Goal: Find specific page/section

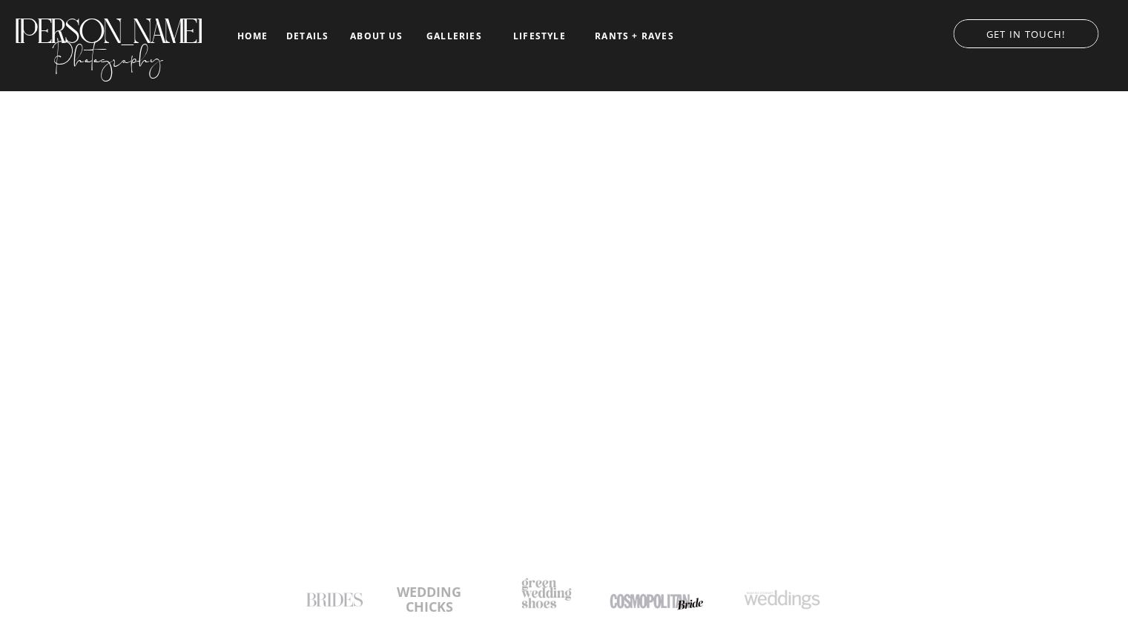
click at [315, 36] on nav "details" at bounding box center [307, 35] width 42 height 9
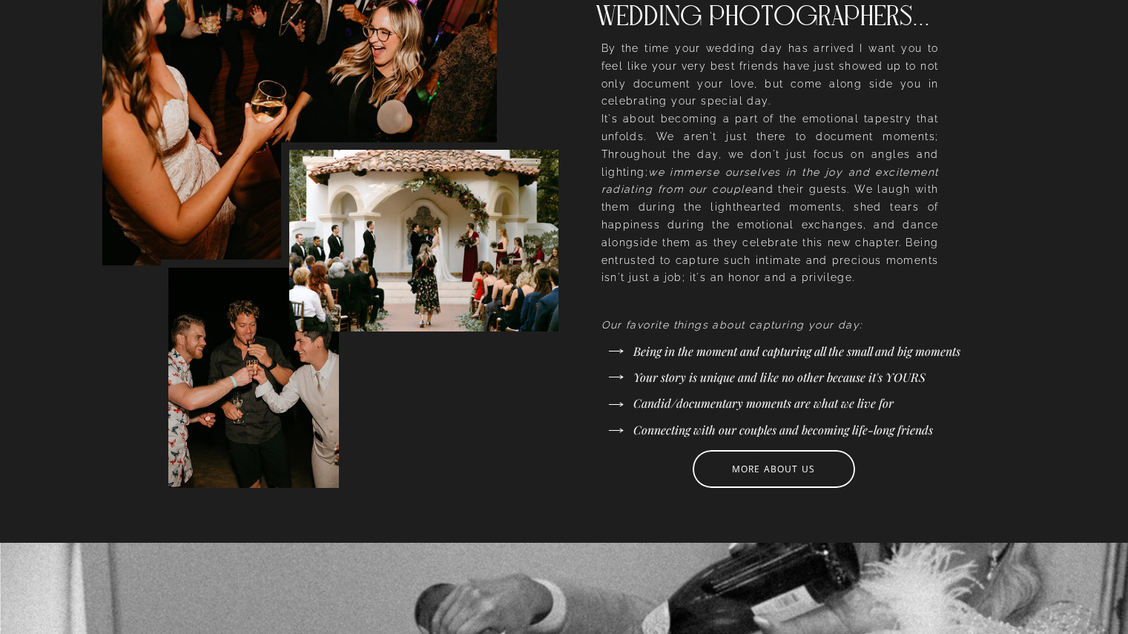
scroll to position [667, 0]
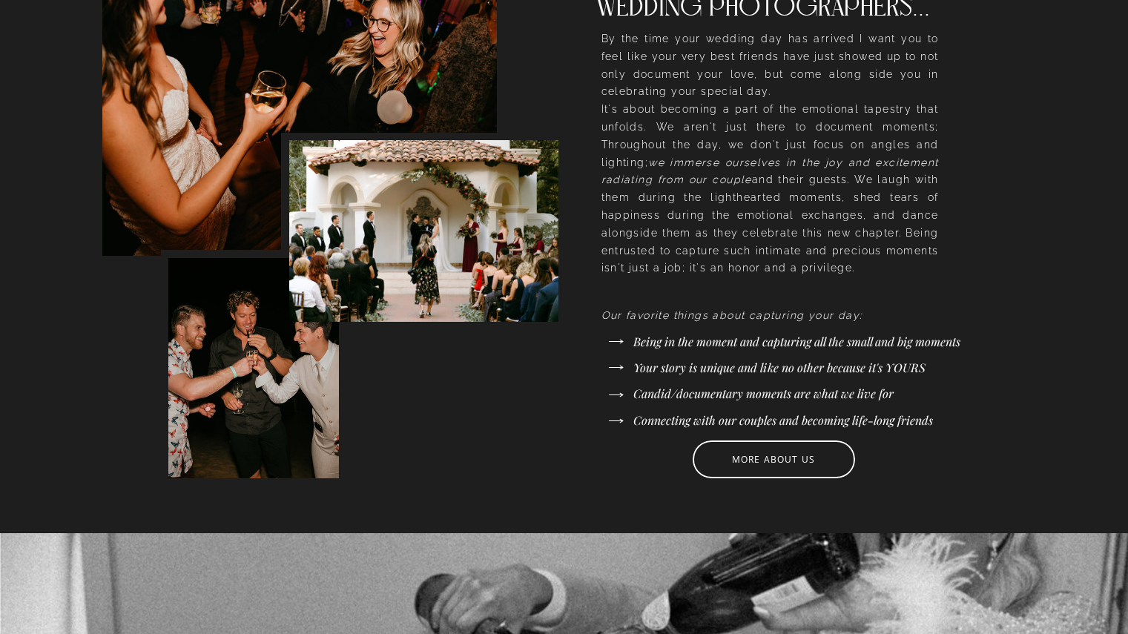
click at [756, 472] on div at bounding box center [774, 459] width 162 height 38
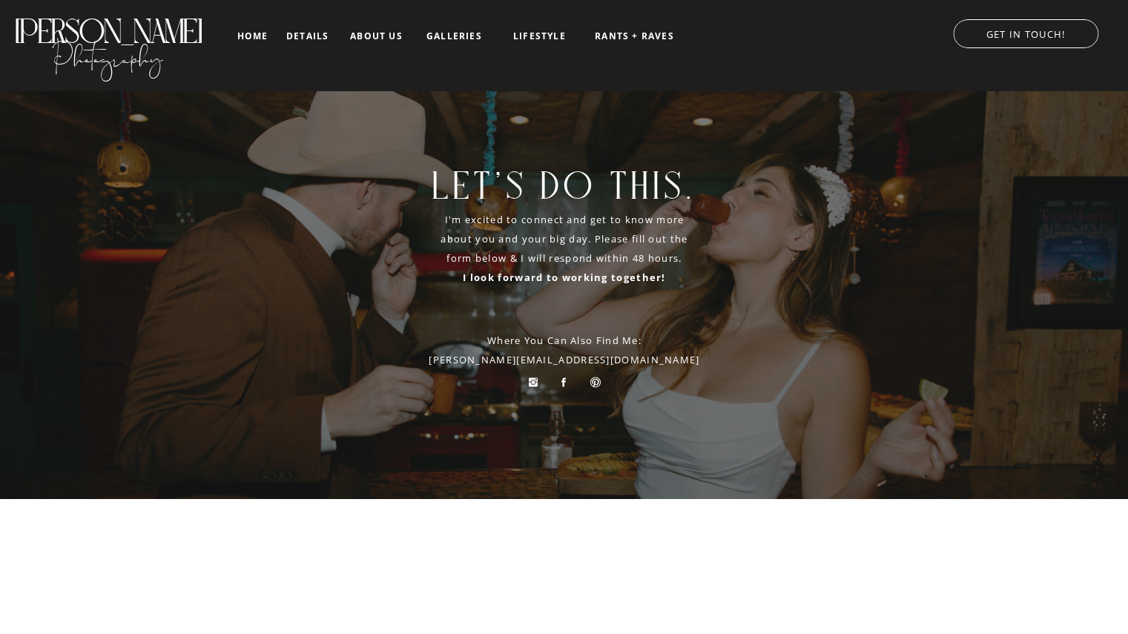
scroll to position [142, 0]
